Goal: Find specific page/section: Find specific page/section

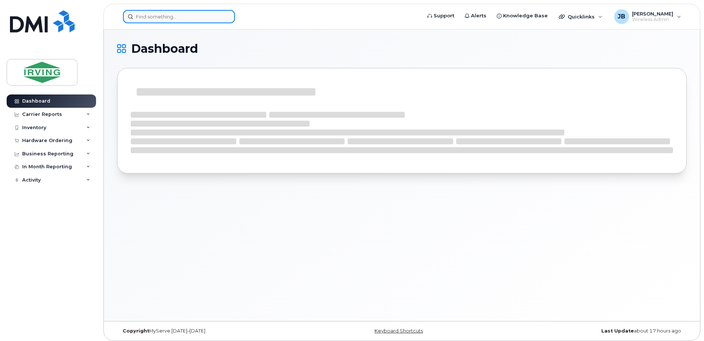
click at [163, 19] on input at bounding box center [179, 16] width 112 height 13
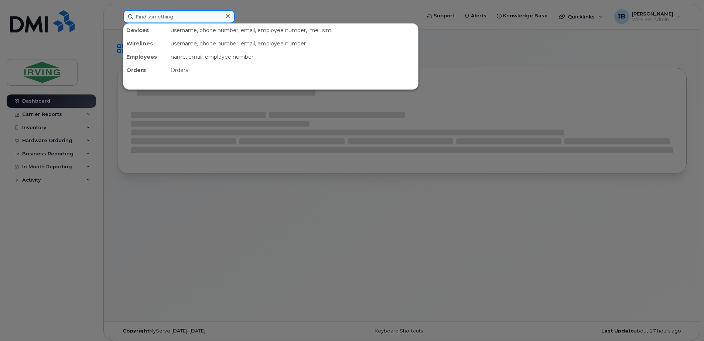
paste input "4373293770"
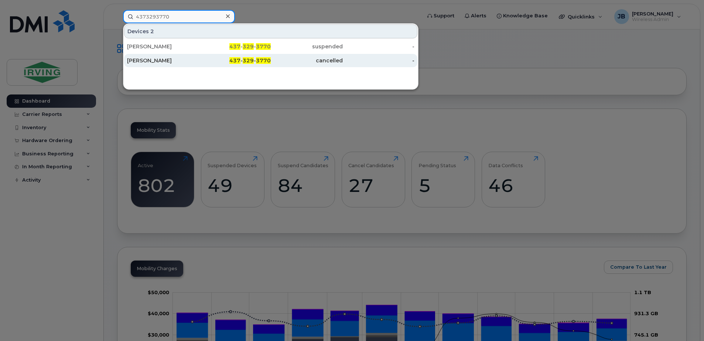
type input "4373293770"
click at [145, 59] on div "[PERSON_NAME]" at bounding box center [163, 60] width 72 height 7
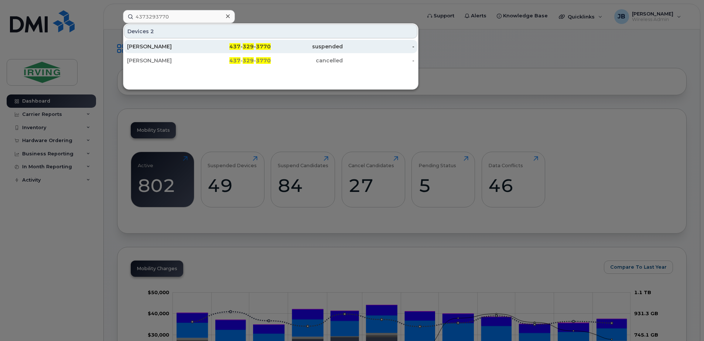
click at [148, 47] on div "[PERSON_NAME]" at bounding box center [163, 46] width 72 height 7
